Goal: Task Accomplishment & Management: Manage account settings

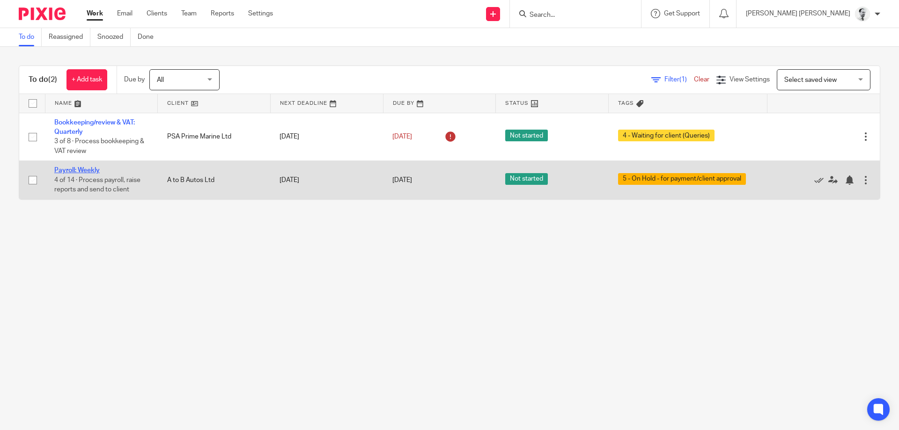
click at [93, 172] on link "Payroll: Weekly" at bounding box center [76, 170] width 45 height 7
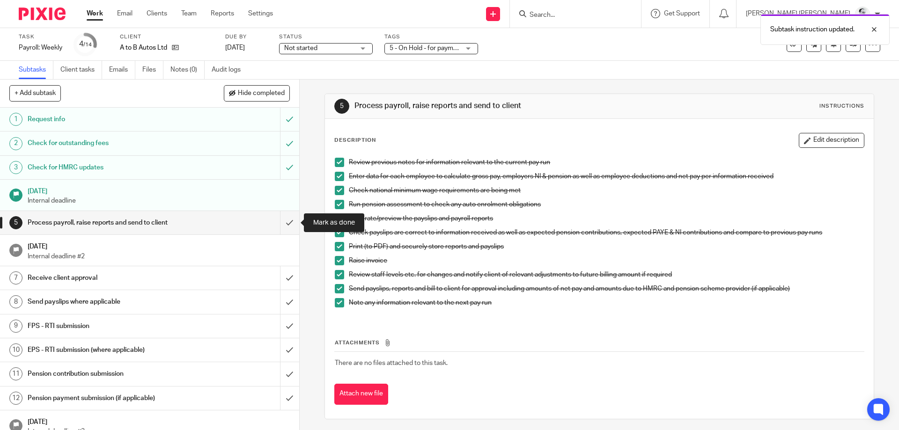
click at [290, 224] on input "submit" at bounding box center [149, 222] width 299 height 23
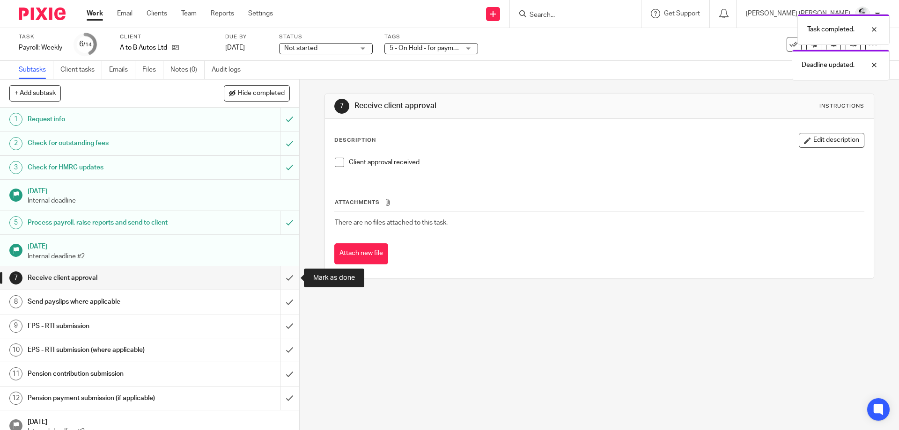
click at [290, 278] on input "submit" at bounding box center [149, 277] width 299 height 23
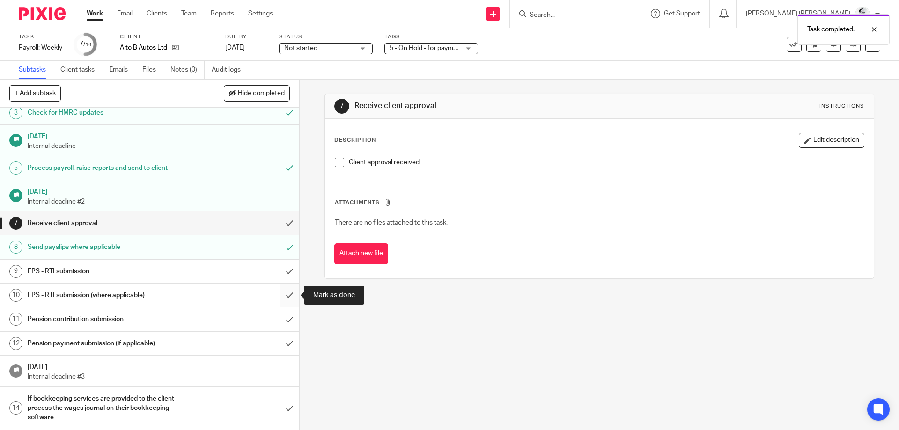
click at [288, 293] on input "submit" at bounding box center [149, 295] width 299 height 23
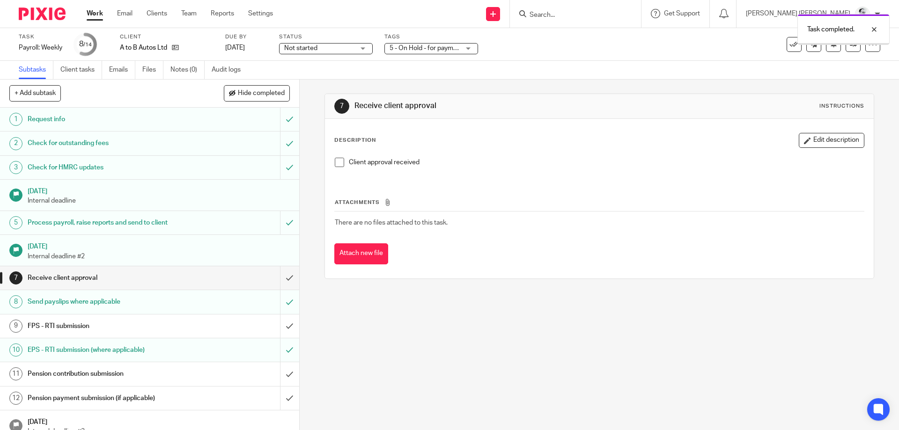
scroll to position [55, 0]
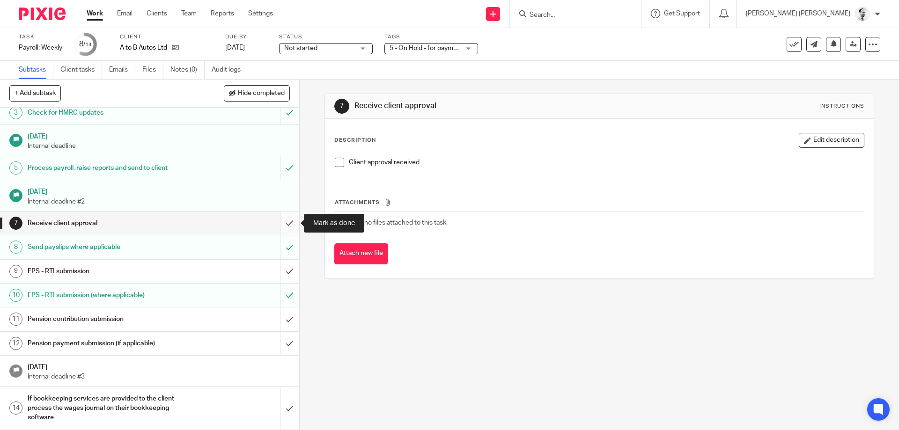
click at [286, 225] on input "submit" at bounding box center [149, 223] width 299 height 23
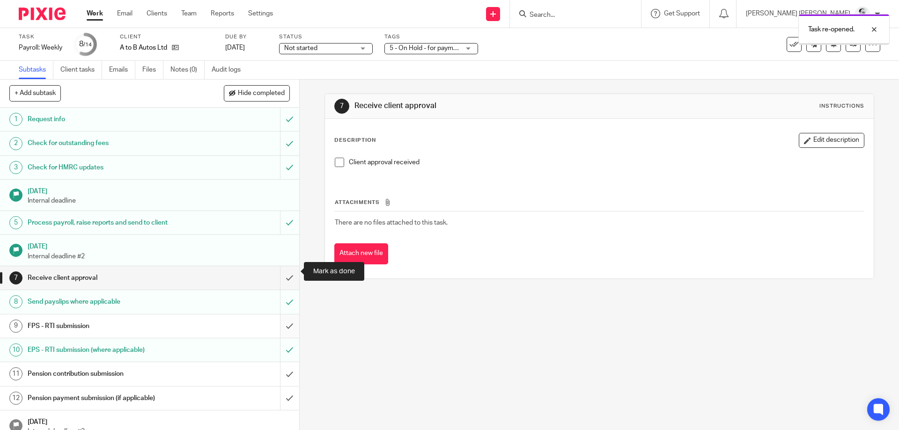
click at [287, 315] on input "submit" at bounding box center [149, 326] width 299 height 23
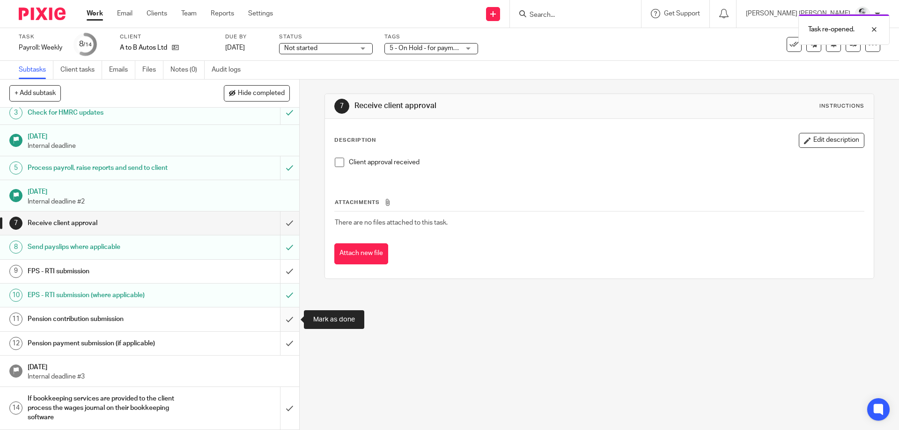
click at [290, 319] on input "submit" at bounding box center [149, 319] width 299 height 23
click at [289, 341] on input "submit" at bounding box center [149, 343] width 299 height 23
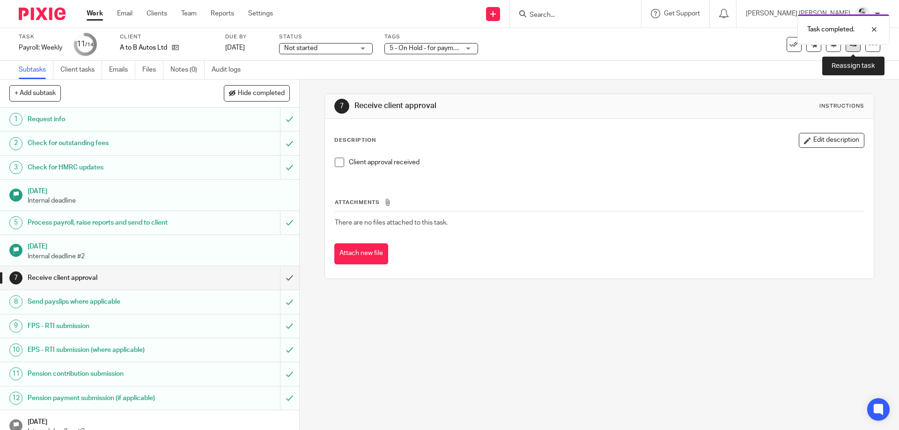
click at [852, 48] on link at bounding box center [852, 44] width 15 height 15
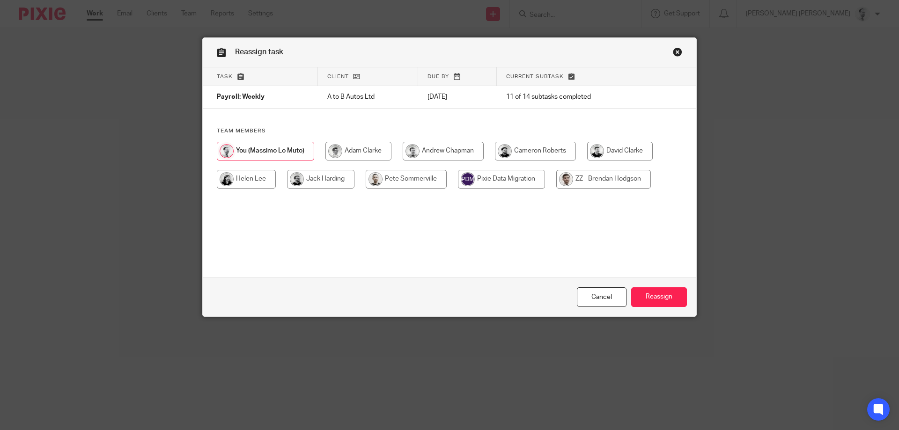
click at [548, 150] on input "radio" at bounding box center [535, 151] width 81 height 19
radio input "true"
click at [677, 310] on div "Cancel Reassign" at bounding box center [449, 297] width 493 height 39
click at [665, 292] on input "Reassign" at bounding box center [659, 297] width 56 height 20
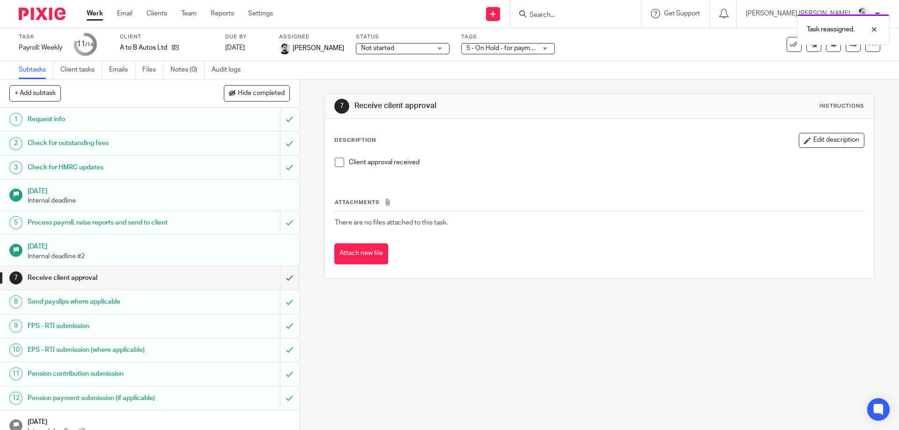
click at [91, 14] on link "Work" at bounding box center [95, 13] width 16 height 9
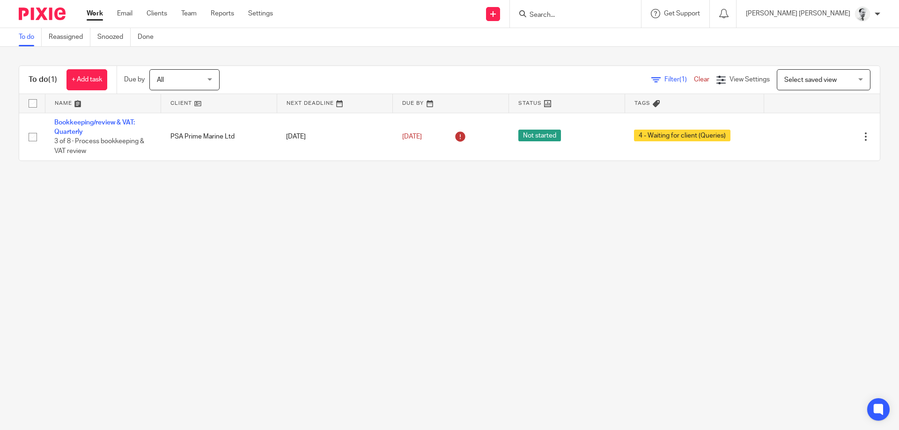
click at [628, 18] on form at bounding box center [578, 14] width 100 height 12
click at [613, 13] on input "Search" at bounding box center [570, 15] width 84 height 8
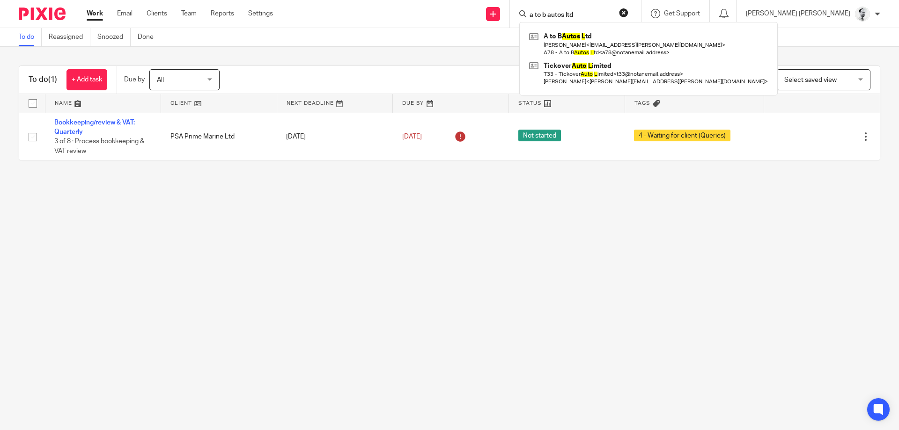
type input "a to b autos ltd"
click button "submit" at bounding box center [0, 0] width 0 height 0
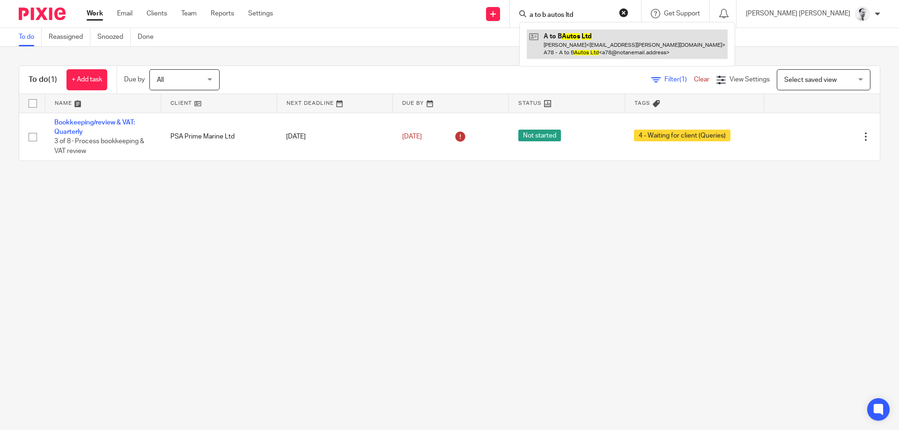
click at [673, 40] on link at bounding box center [627, 43] width 201 height 29
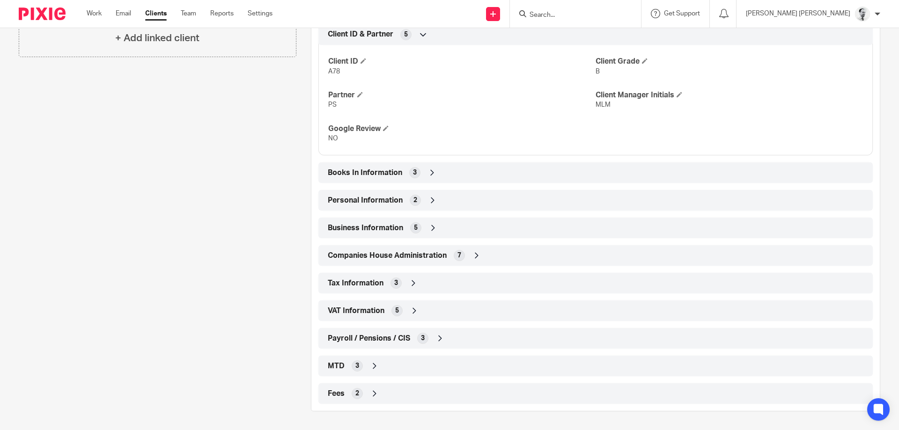
scroll to position [118, 0]
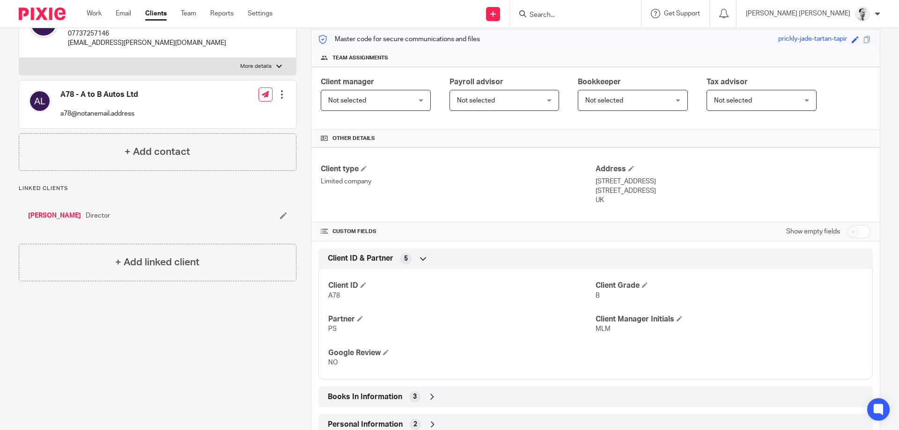
click at [853, 235] on input "checkbox" at bounding box center [858, 231] width 24 height 13
checkbox input "true"
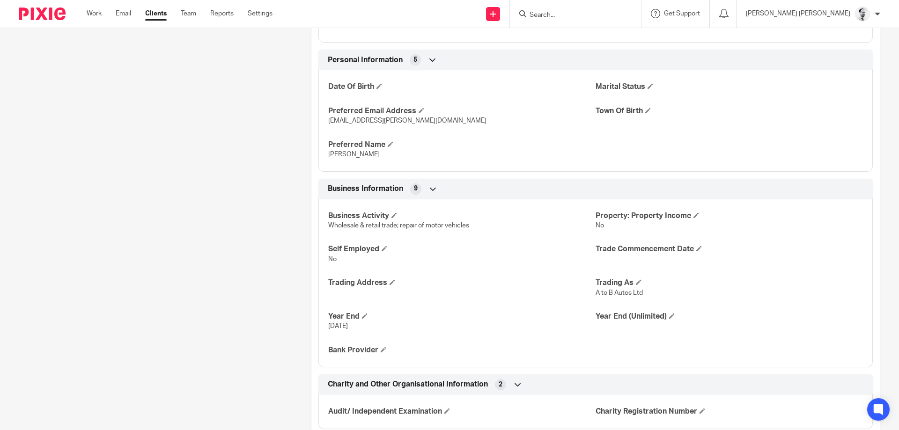
scroll to position [719, 0]
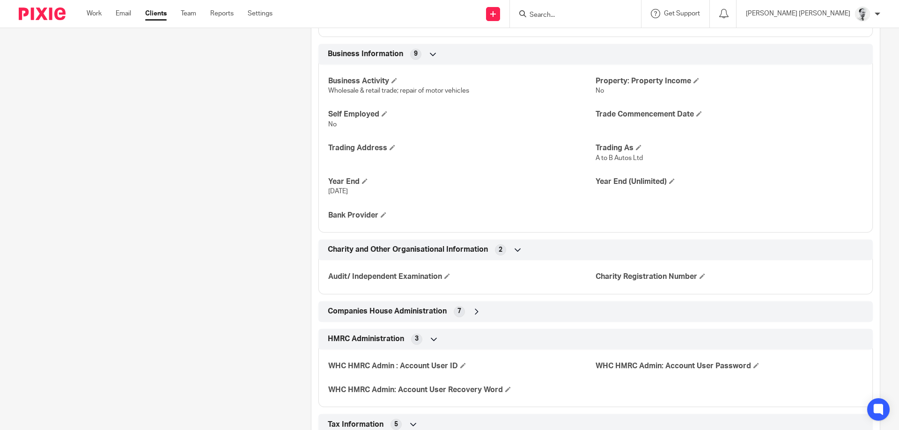
click at [384, 316] on span "Companies House Administration" at bounding box center [387, 312] width 119 height 10
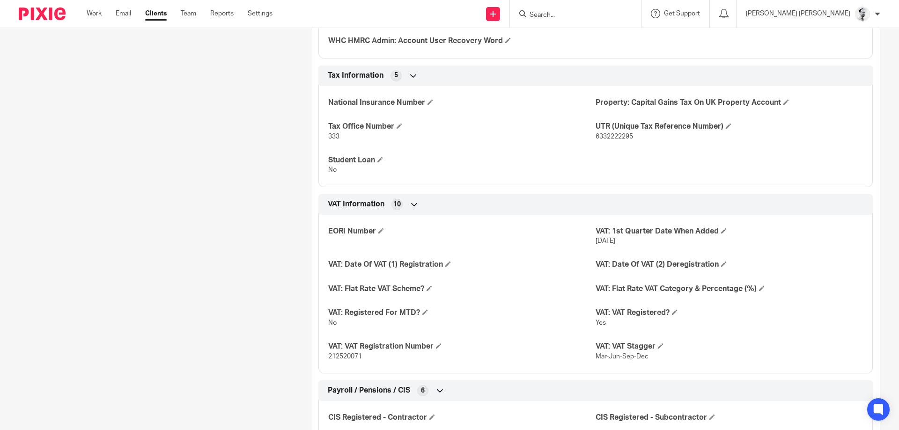
scroll to position [1213, 0]
click at [430, 311] on h4 "VAT: Registered For MTD?" at bounding box center [461, 312] width 267 height 10
click at [427, 311] on span at bounding box center [425, 311] width 6 height 6
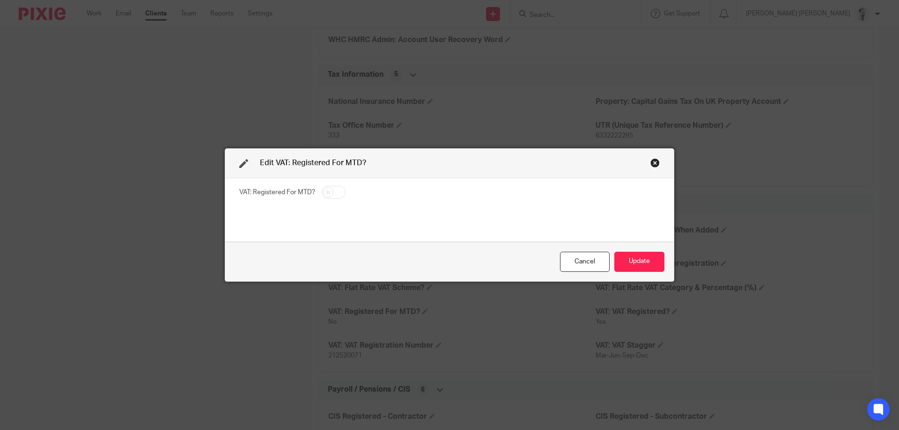
click at [330, 190] on input "checkbox" at bounding box center [334, 192] width 24 height 13
checkbox input "true"
click at [639, 257] on button "Update" at bounding box center [639, 262] width 50 height 20
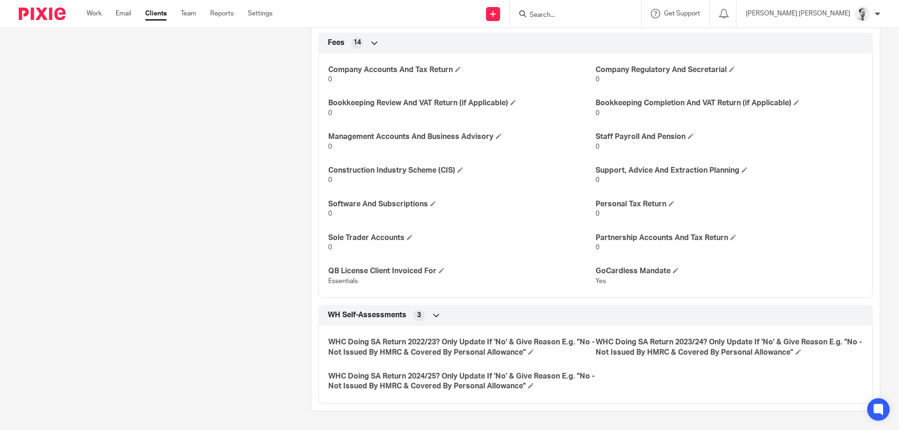
scroll to position [0, 0]
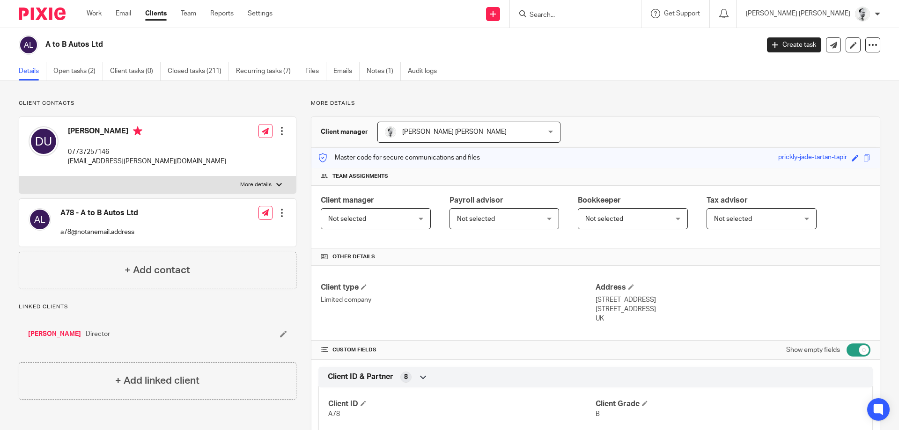
click at [55, 337] on link "[PERSON_NAME]" at bounding box center [54, 334] width 53 height 9
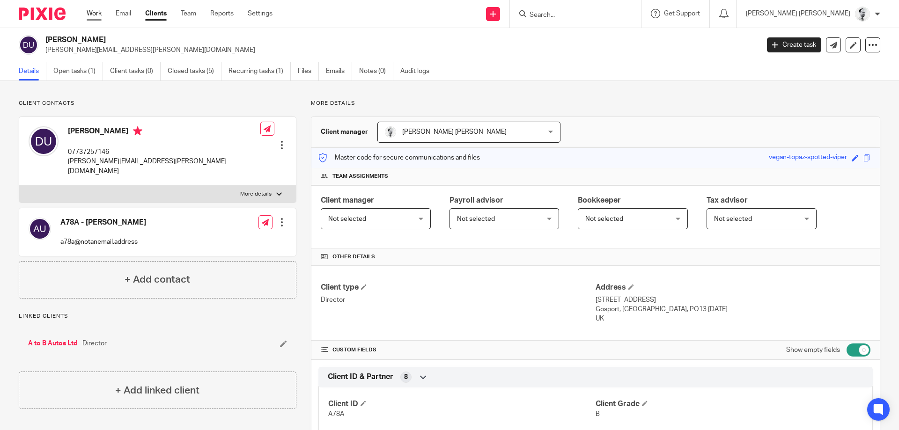
click at [98, 13] on link "Work" at bounding box center [94, 13] width 15 height 9
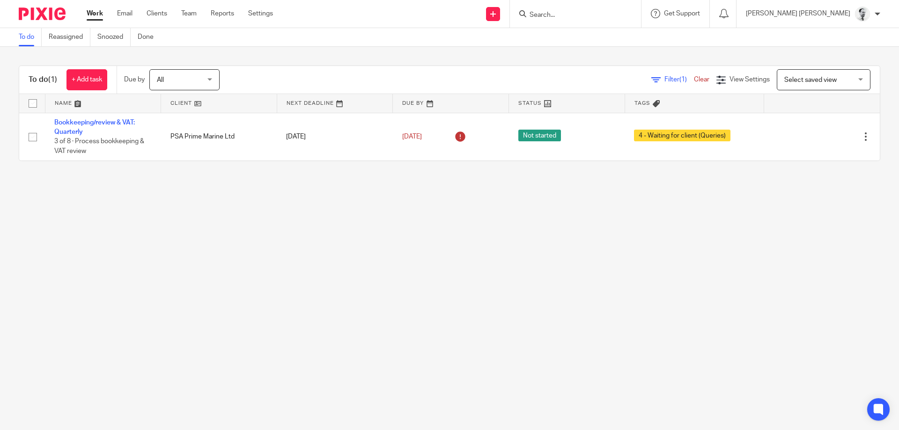
click at [582, 13] on input "Search" at bounding box center [570, 15] width 84 height 8
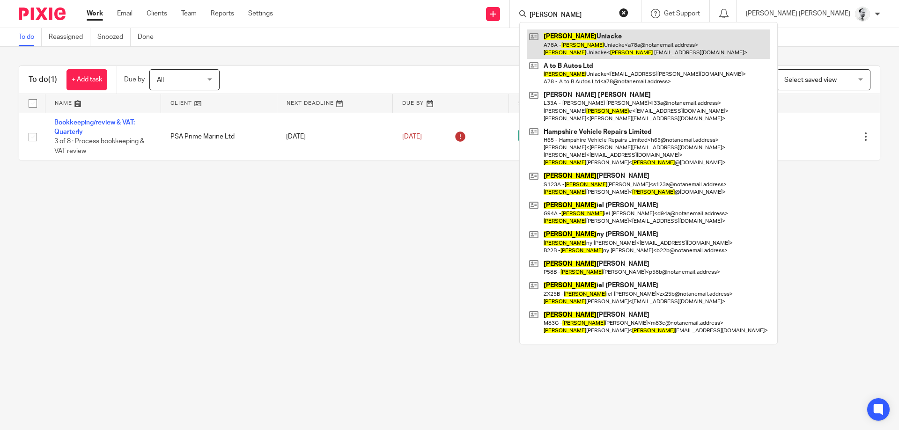
type input "dean"
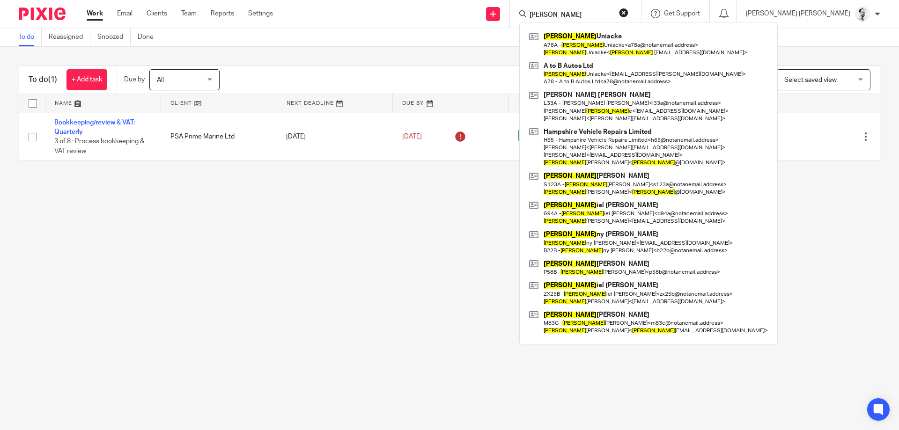
drag, startPoint x: 341, startPoint y: 310, endPoint x: 419, endPoint y: 93, distance: 230.7
click at [337, 301] on main "To do Reassigned Snoozed Done To do (1) + Add task Due by All All Today Tomorro…" at bounding box center [449, 215] width 899 height 430
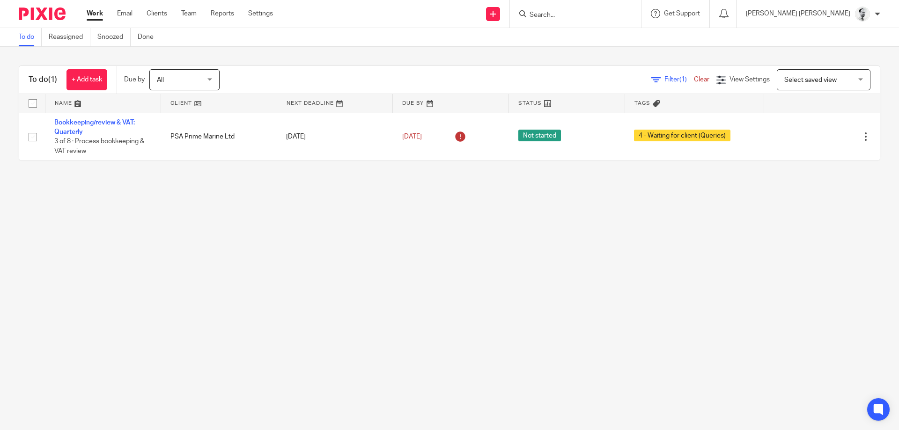
click at [641, 7] on div at bounding box center [575, 14] width 131 height 28
click at [613, 13] on input "Search" at bounding box center [570, 15] width 84 height 8
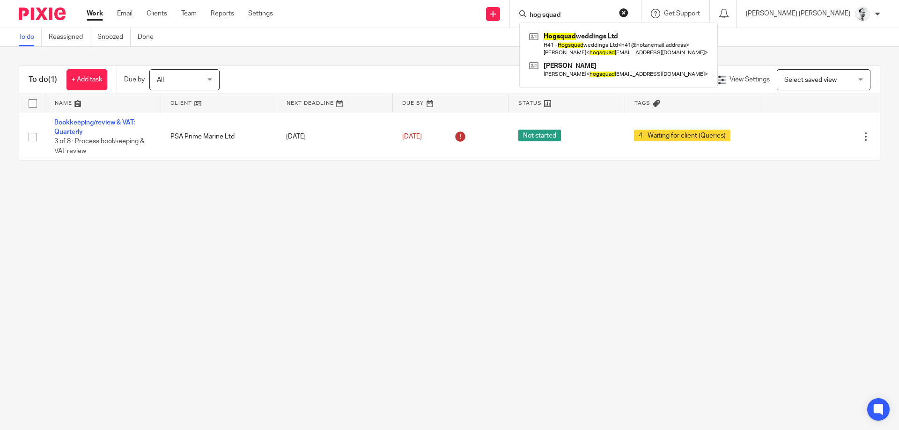
type input "hog squad"
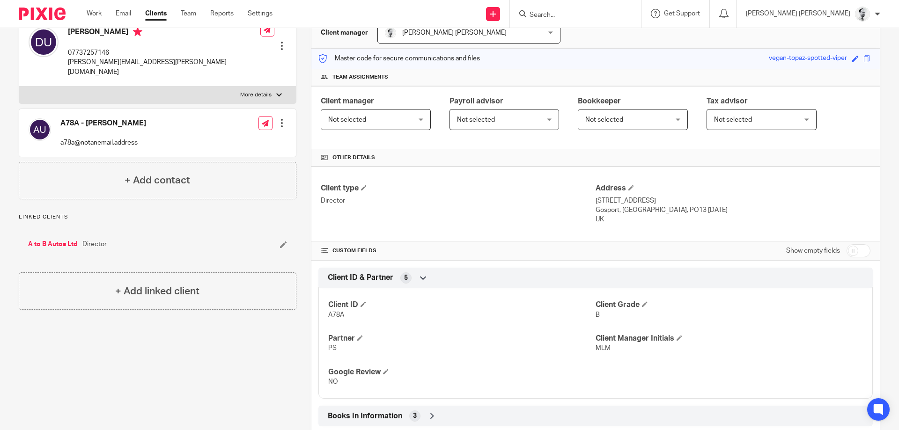
scroll to position [135, 0]
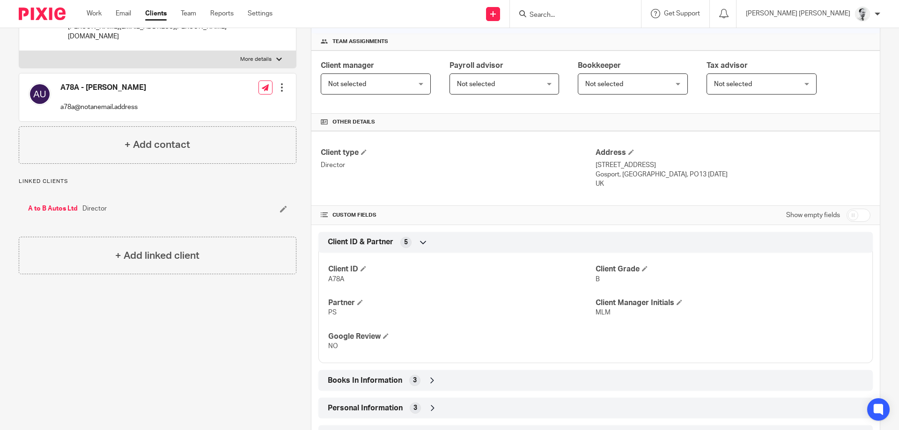
drag, startPoint x: 596, startPoint y: 165, endPoint x: 657, endPoint y: 165, distance: 60.4
click at [657, 165] on p "[STREET_ADDRESS]" at bounding box center [732, 165] width 275 height 9
copy p "[STREET_ADDRESS]"
click at [632, 101] on div "Client manager Not selected Not selected Not selected [PERSON_NAME] [PERSON_NAM…" at bounding box center [595, 82] width 568 height 63
drag, startPoint x: 595, startPoint y: 174, endPoint x: 621, endPoint y: 173, distance: 25.8
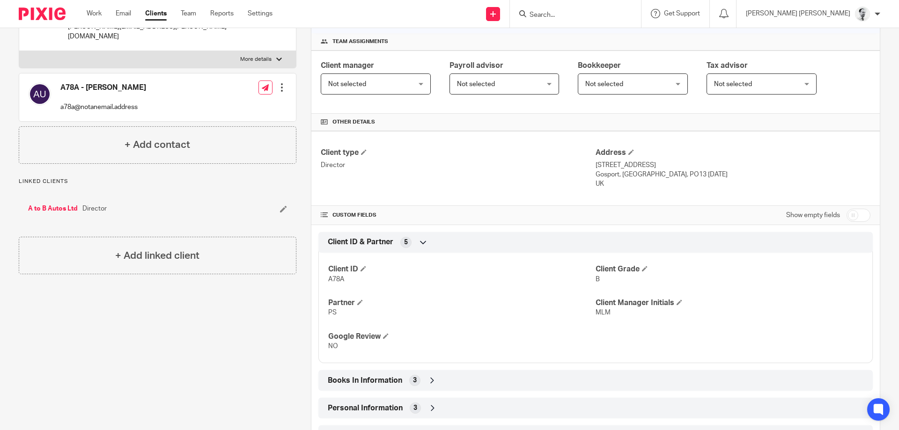
click at [619, 175] on div "Client type Director Address [STREET_ADDRESS] [STREET_ADDRESS][DATE] [GEOGRAPHI…" at bounding box center [595, 168] width 568 height 75
click at [621, 173] on p "Gosport, [GEOGRAPHIC_DATA], PO13 [DATE]" at bounding box center [732, 174] width 275 height 9
drag, startPoint x: 619, startPoint y: 173, endPoint x: 596, endPoint y: 173, distance: 22.9
click at [596, 173] on p "Gosport, [GEOGRAPHIC_DATA], PO13 [DATE]" at bounding box center [732, 174] width 275 height 9
copy p "Gosport,"
